Goal: Check status

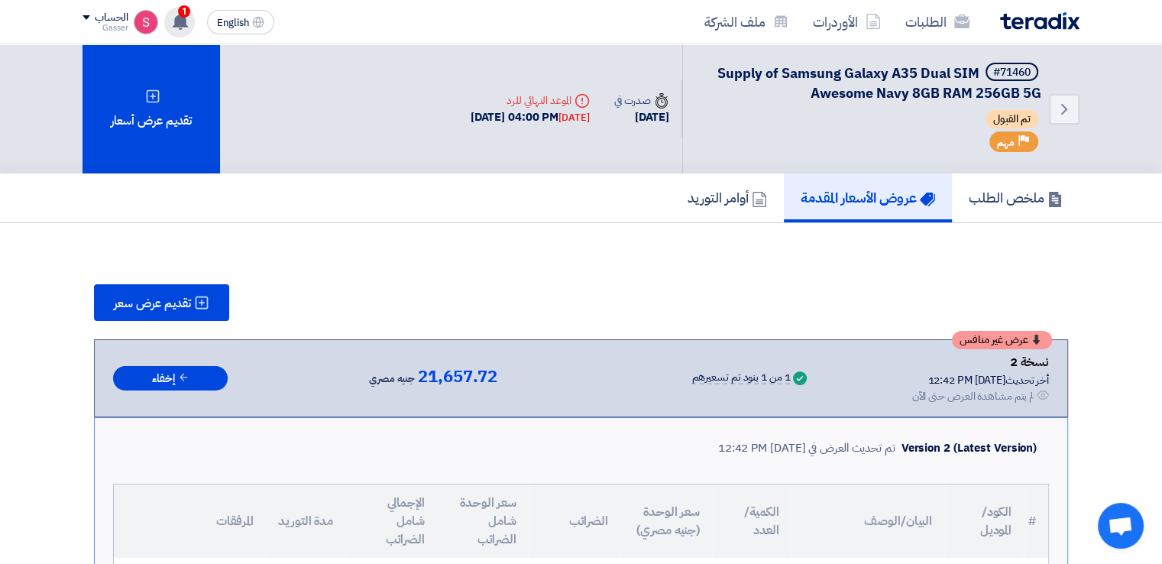
click at [181, 19] on use at bounding box center [180, 21] width 15 height 17
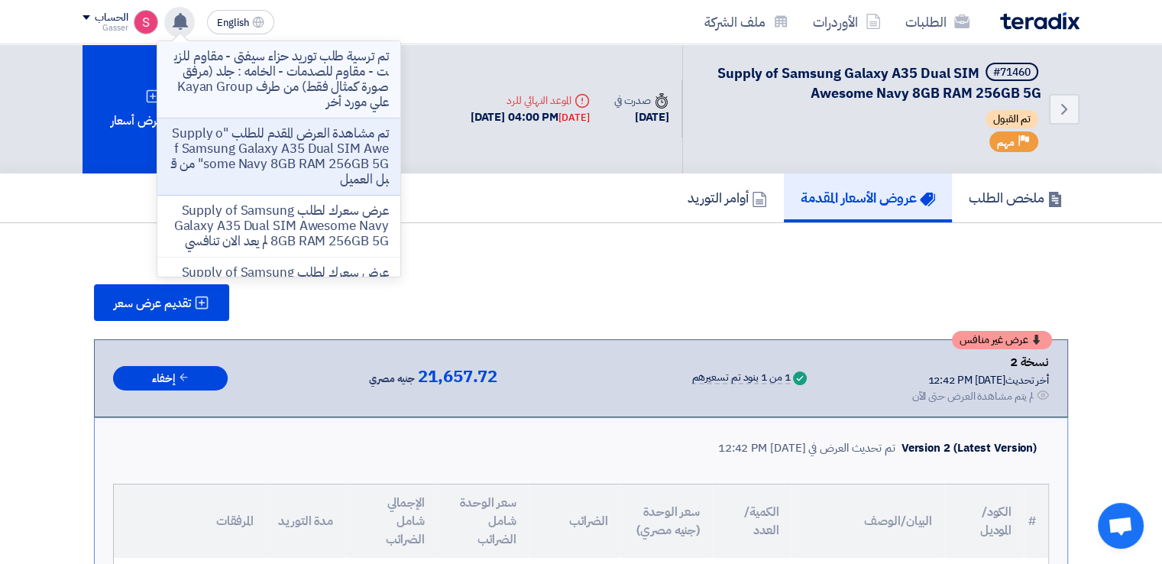
click at [350, 67] on p "تم ترسية طلب توريد حزاء سيفتى - مقاوم للزيت - مقاوم للصدمات - الخامه : جلد (مرف…" at bounding box center [279, 79] width 218 height 61
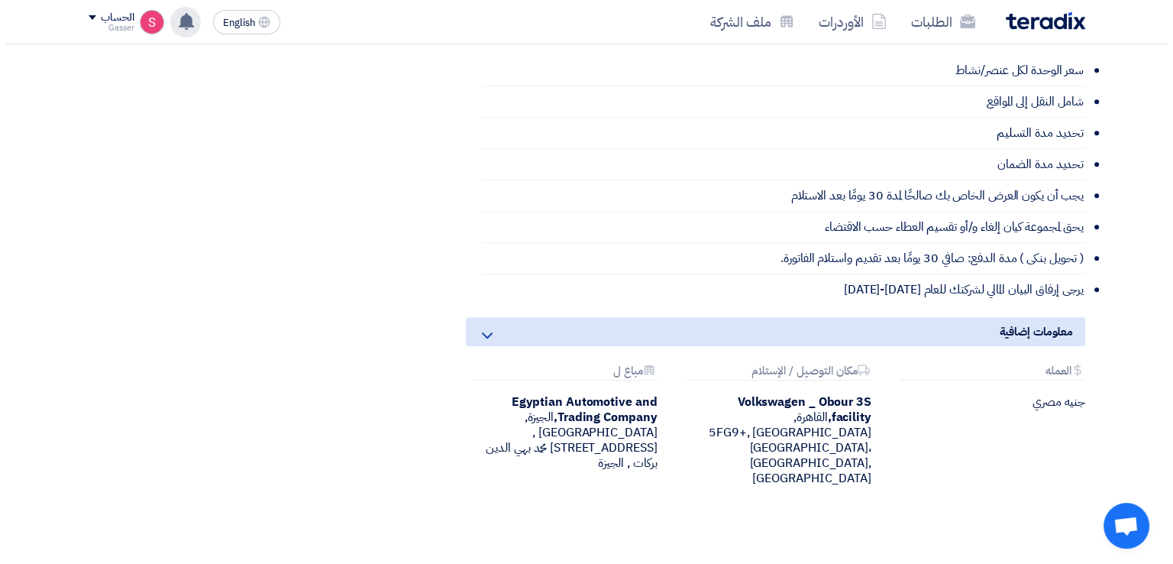
scroll to position [356, 0]
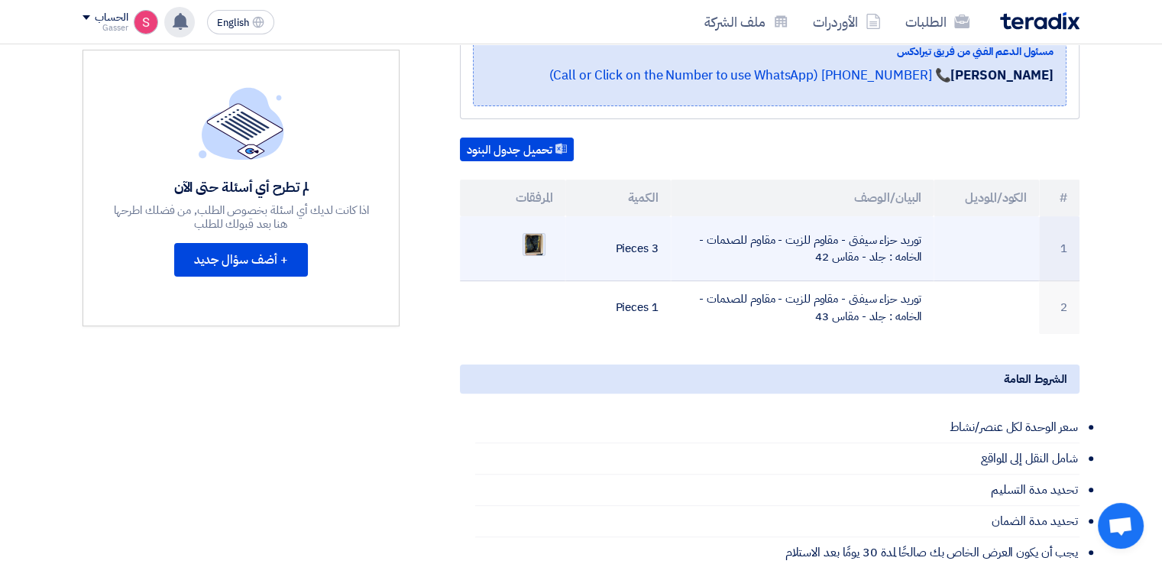
click at [537, 231] on img at bounding box center [533, 244] width 21 height 27
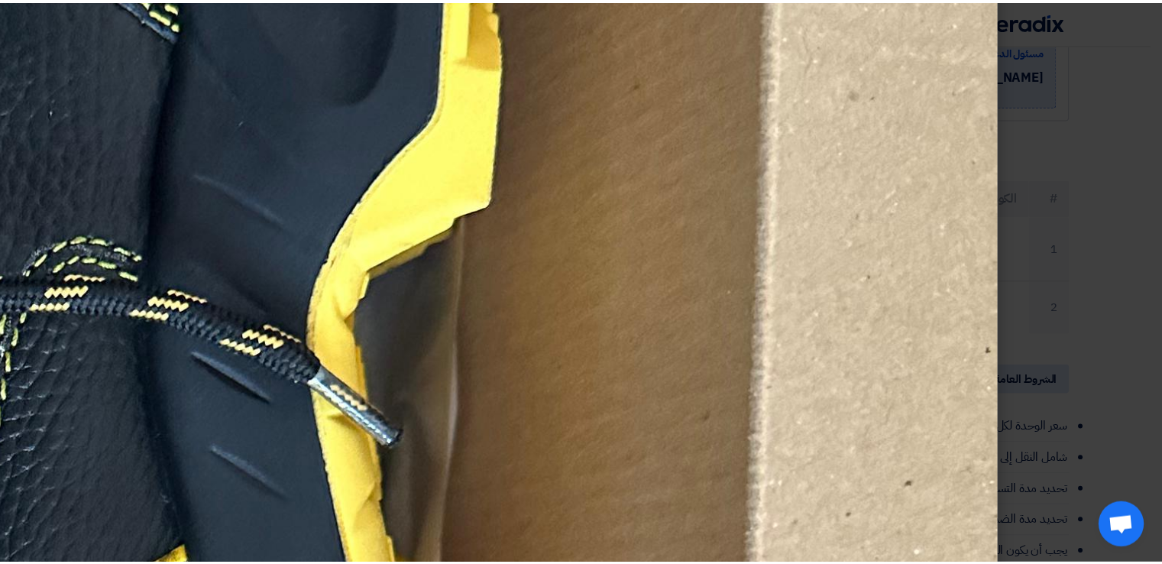
scroll to position [1069, 0]
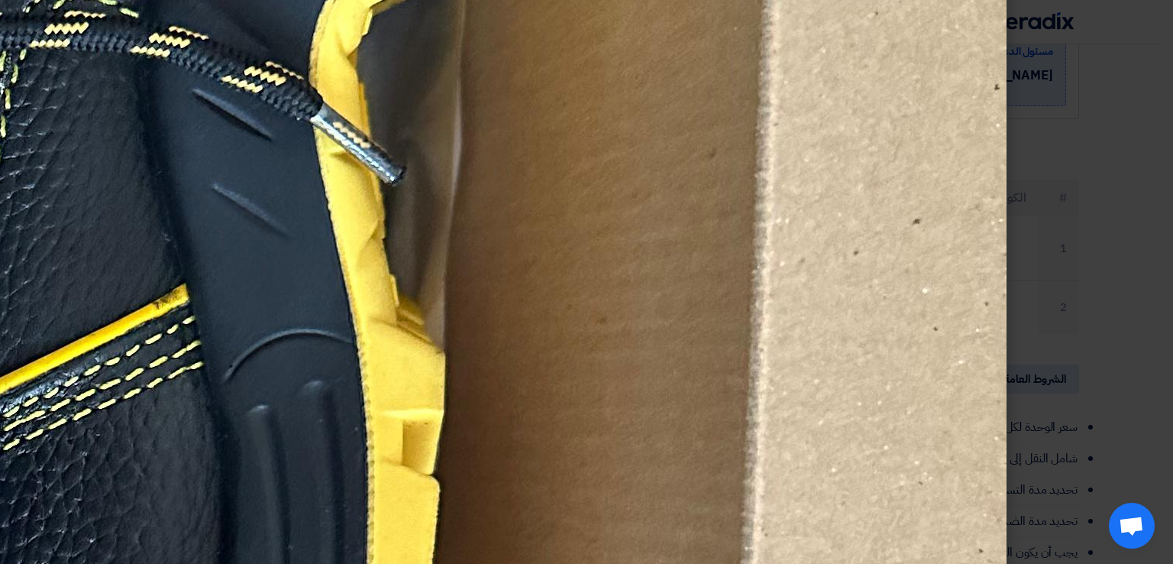
click at [1114, 222] on modal-container at bounding box center [586, 282] width 1173 height 564
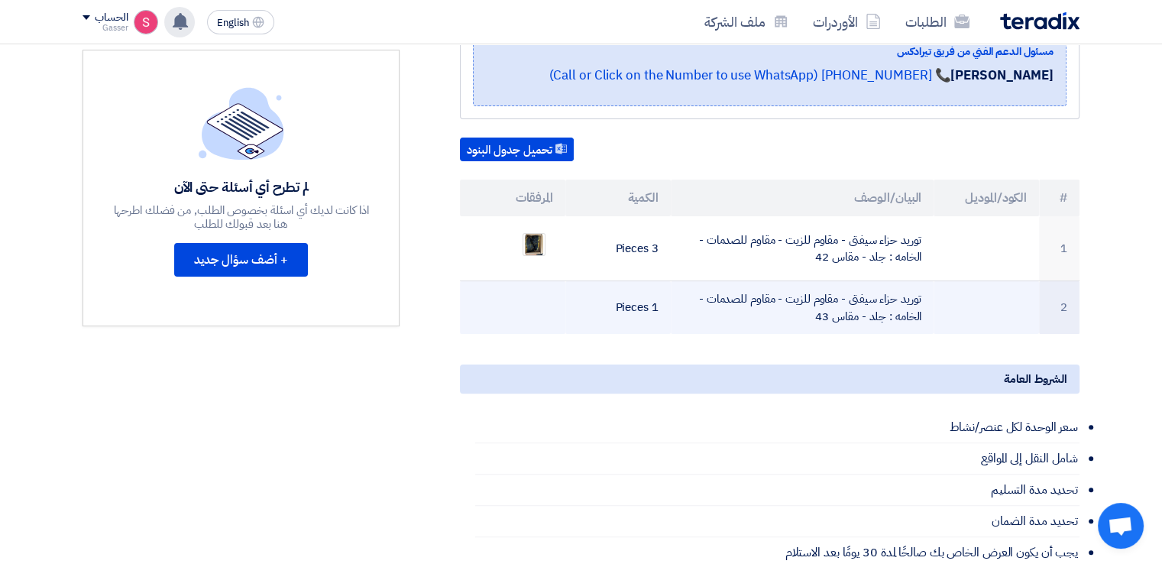
scroll to position [0, 0]
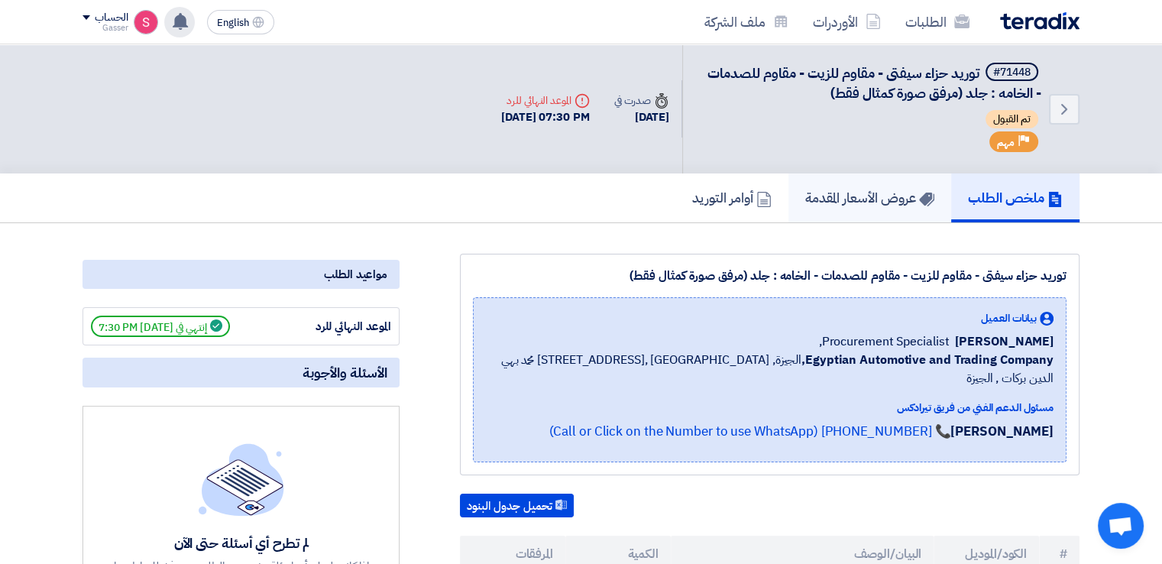
click at [843, 196] on h5 "عروض الأسعار المقدمة" at bounding box center [869, 198] width 129 height 18
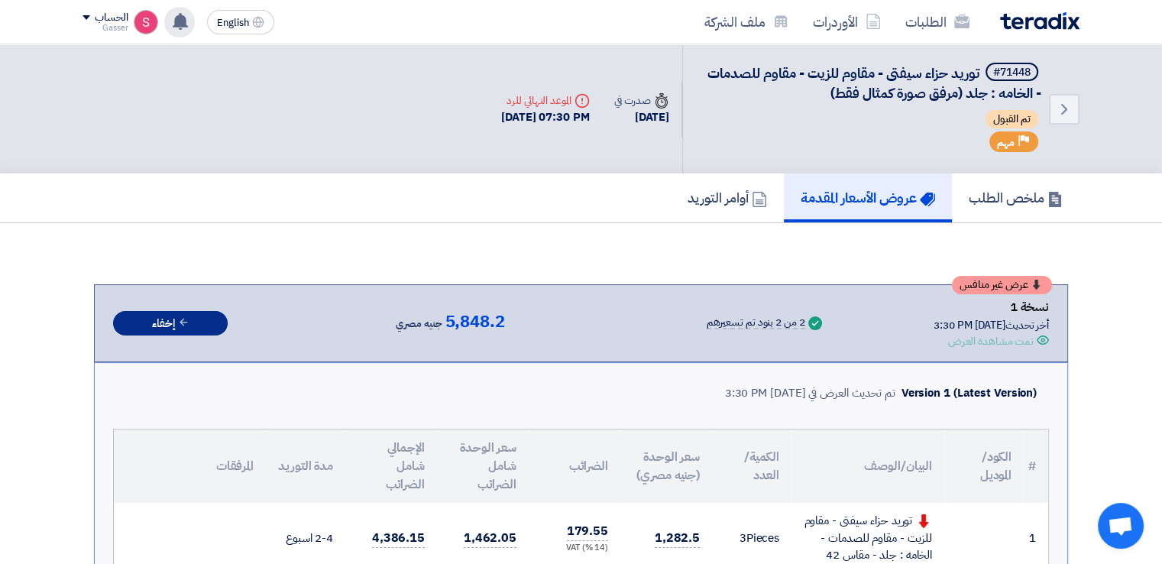
click at [131, 319] on button "إخفاء" at bounding box center [170, 323] width 115 height 25
